Goal: Information Seeking & Learning: Learn about a topic

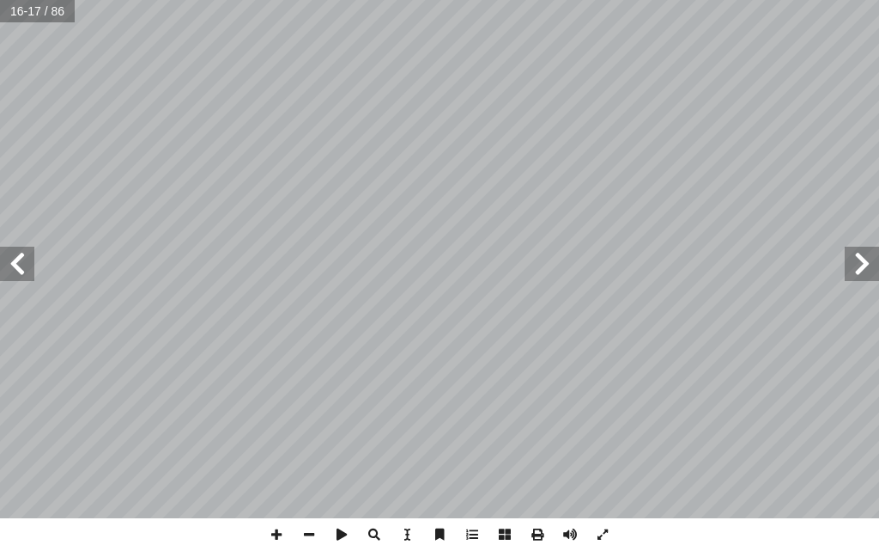
click at [856, 271] on span at bounding box center [862, 263] width 34 height 34
click at [5, 254] on span at bounding box center [17, 263] width 34 height 34
click at [16, 246] on span at bounding box center [17, 263] width 34 height 34
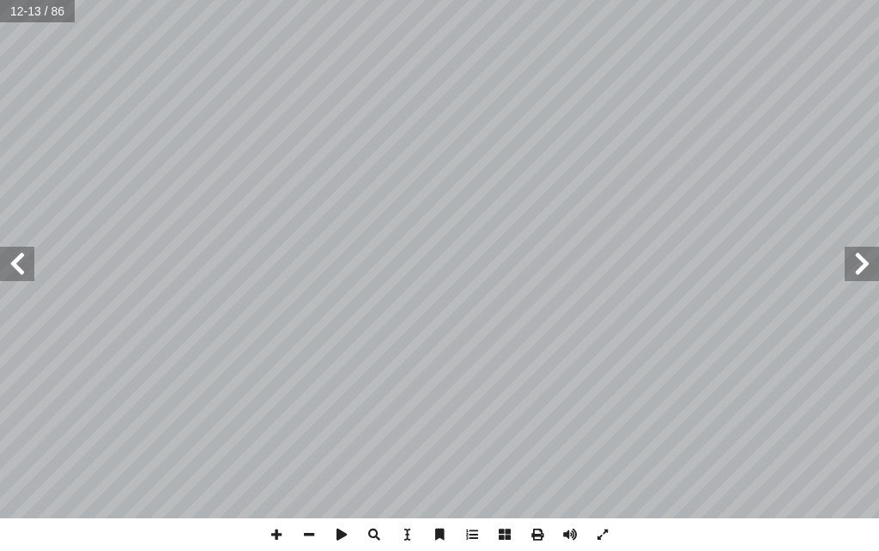
click at [6, 261] on span at bounding box center [17, 263] width 34 height 34
click at [274, 528] on span at bounding box center [276, 534] width 33 height 33
click at [311, 536] on span at bounding box center [309, 534] width 33 height 33
click at [12, 277] on span at bounding box center [17, 263] width 34 height 34
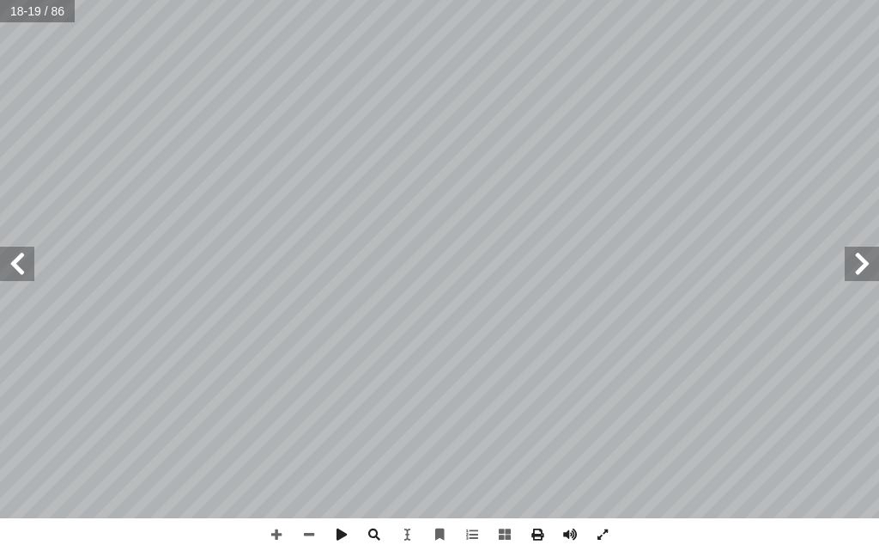
click at [870, 266] on span at bounding box center [862, 263] width 34 height 34
click at [8, 252] on span at bounding box center [17, 263] width 34 height 34
click at [271, 526] on span at bounding box center [276, 534] width 33 height 33
click at [429, 116] on html "الصفحة الرئيسية الصف الأول الصف الثاني الصف الثالث الصف الرابع الصف الخامس الصف…" at bounding box center [439, 58] width 879 height 116
click at [311, 527] on span at bounding box center [309, 534] width 33 height 33
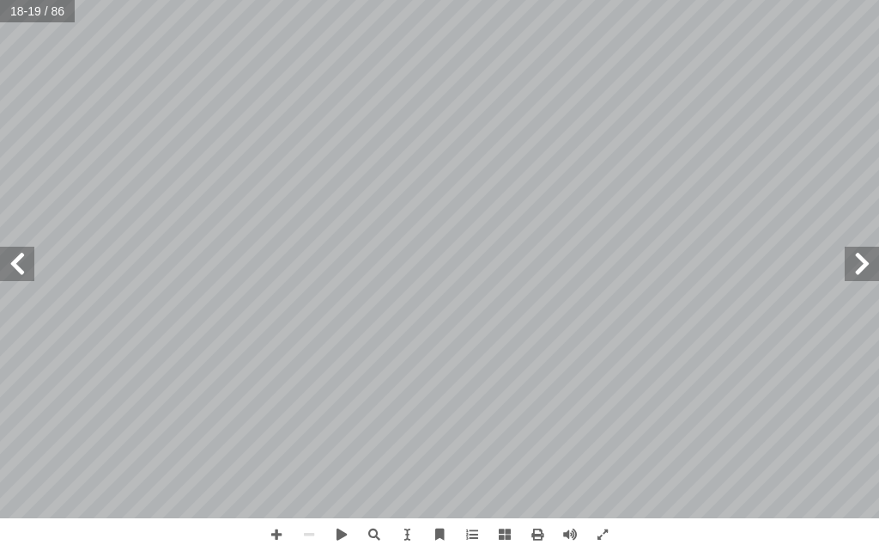
click at [877, 262] on span at bounding box center [862, 263] width 34 height 34
click at [858, 259] on span at bounding box center [862, 263] width 34 height 34
click at [268, 526] on span at bounding box center [276, 534] width 33 height 33
click at [272, 532] on span at bounding box center [276, 534] width 33 height 33
click at [316, 536] on span at bounding box center [309, 534] width 33 height 33
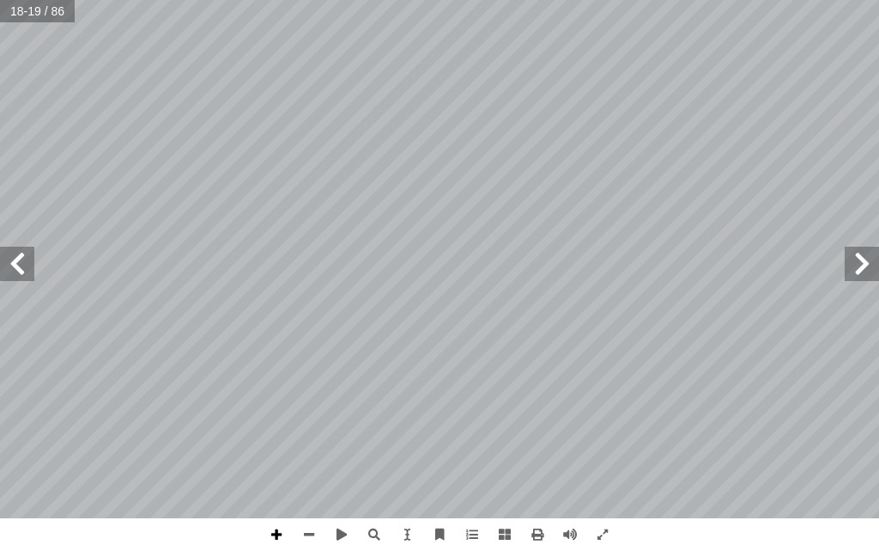
click at [281, 527] on span at bounding box center [276, 534] width 33 height 33
click at [312, 540] on span at bounding box center [309, 534] width 33 height 33
click at [874, 251] on span at bounding box center [862, 263] width 34 height 34
click at [268, 532] on span at bounding box center [276, 534] width 33 height 33
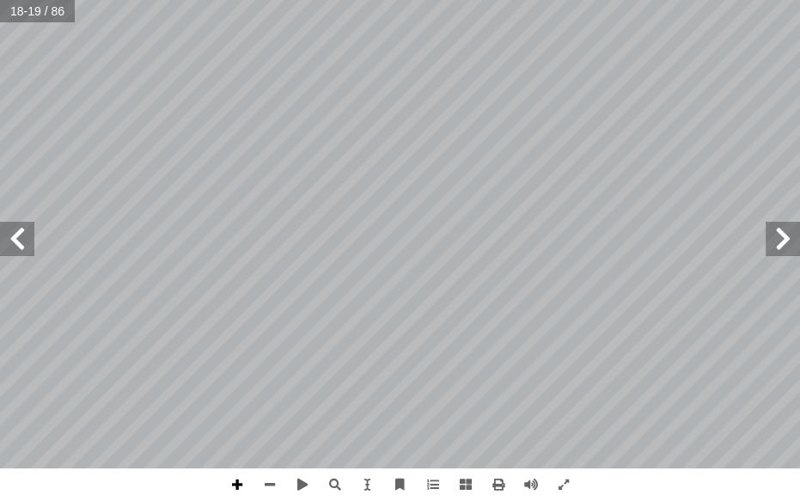
click at [228, 487] on span at bounding box center [237, 484] width 33 height 33
click at [267, 484] on span at bounding box center [269, 484] width 33 height 33
